Goal: Navigation & Orientation: Find specific page/section

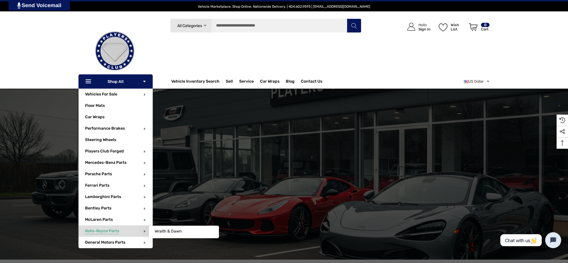
click at [104, 229] on span "Rolls-Royce Parts" at bounding box center [102, 232] width 34 height 6
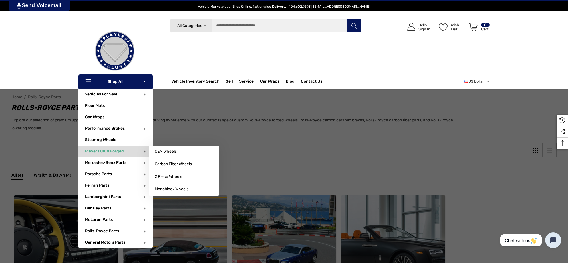
click at [105, 150] on span "Players Club Forged" at bounding box center [104, 152] width 39 height 6
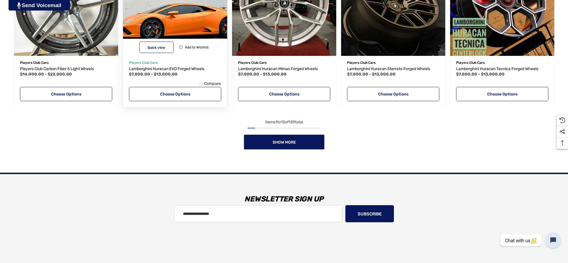
scroll to position [571, 0]
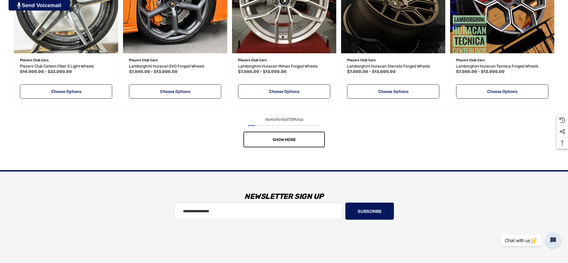
click at [267, 135] on link "Show More" at bounding box center [283, 140] width 81 height 16
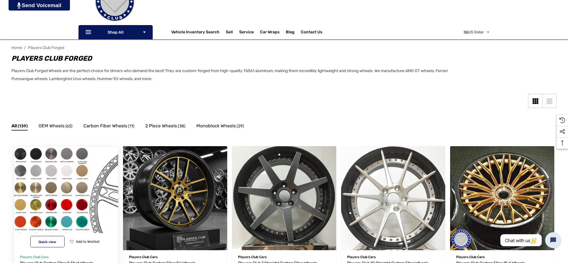
scroll to position [0, 0]
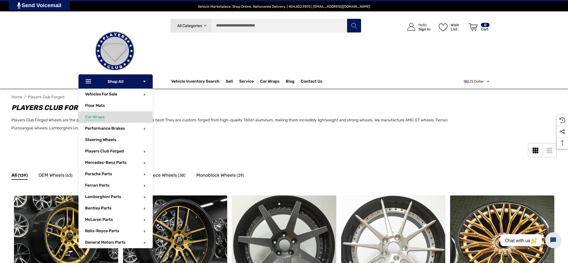
click at [102, 116] on span "Car Wraps" at bounding box center [94, 118] width 19 height 6
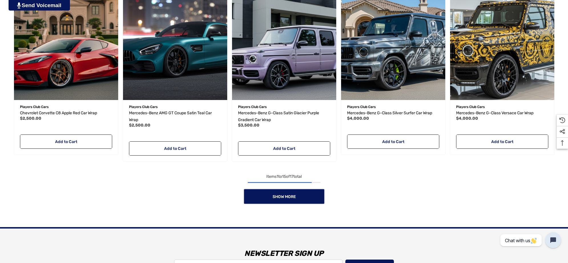
scroll to position [535, 0]
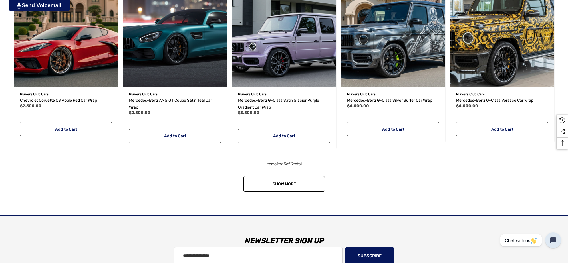
click at [265, 177] on link "Show More" at bounding box center [283, 184] width 81 height 16
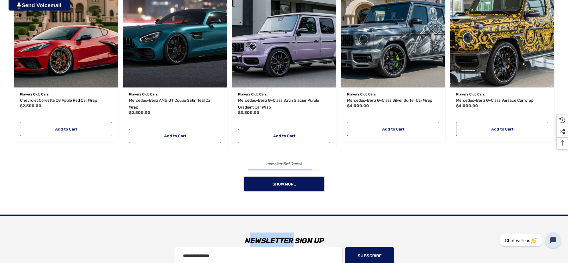
click at [265, 177] on div "Show More" at bounding box center [283, 184] width 545 height 16
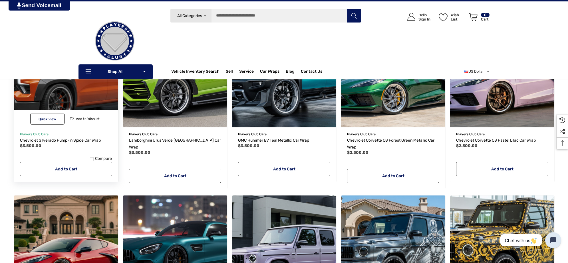
scroll to position [321, 0]
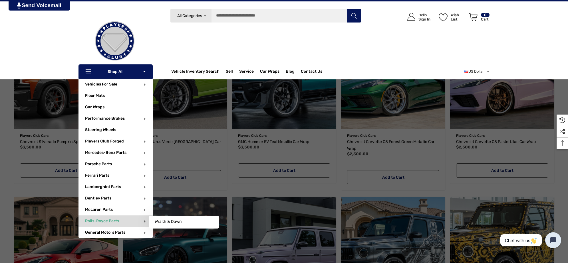
click at [104, 221] on span "Rolls-Royce Parts" at bounding box center [102, 222] width 34 height 6
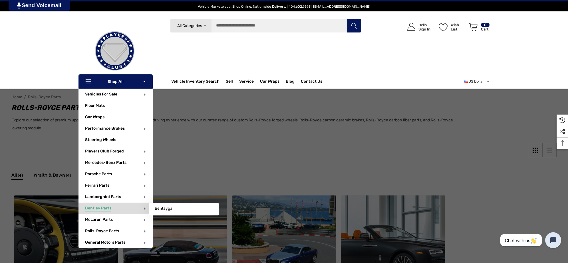
click at [104, 207] on span "Bentley Parts" at bounding box center [98, 209] width 26 height 6
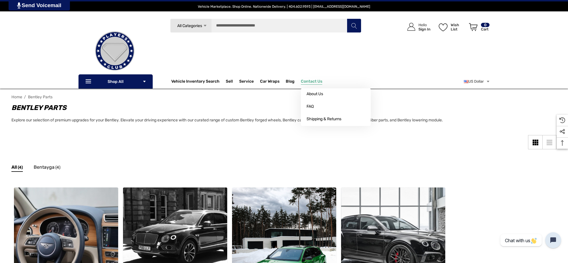
click at [322, 81] on span "Contact Us" at bounding box center [311, 82] width 21 height 6
